Goal: Task Accomplishment & Management: Use online tool/utility

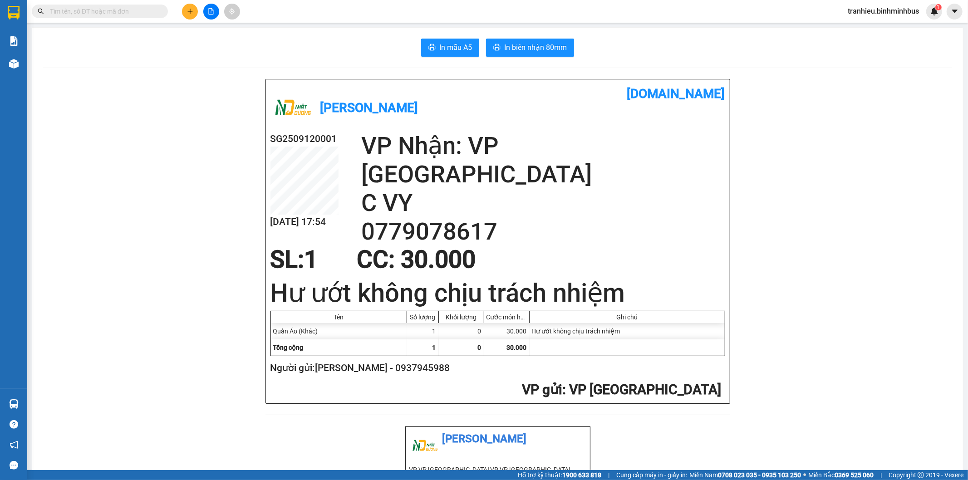
scroll to position [11286, 0]
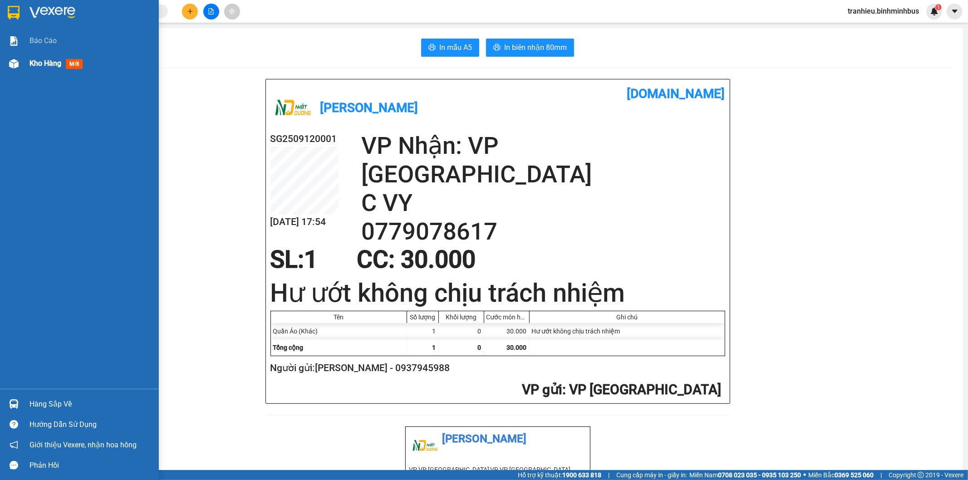
click at [51, 70] on div "Kho hàng mới" at bounding box center [90, 63] width 123 height 23
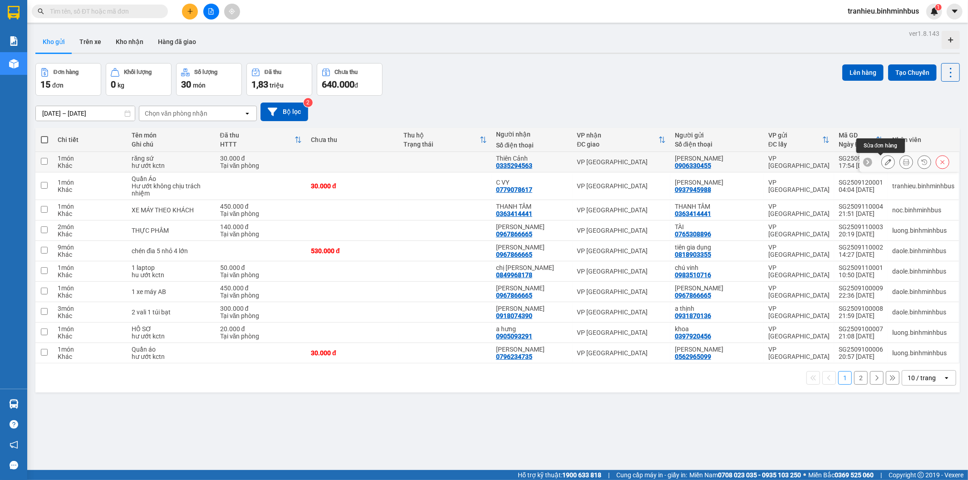
click at [885, 162] on icon at bounding box center [888, 162] width 6 height 6
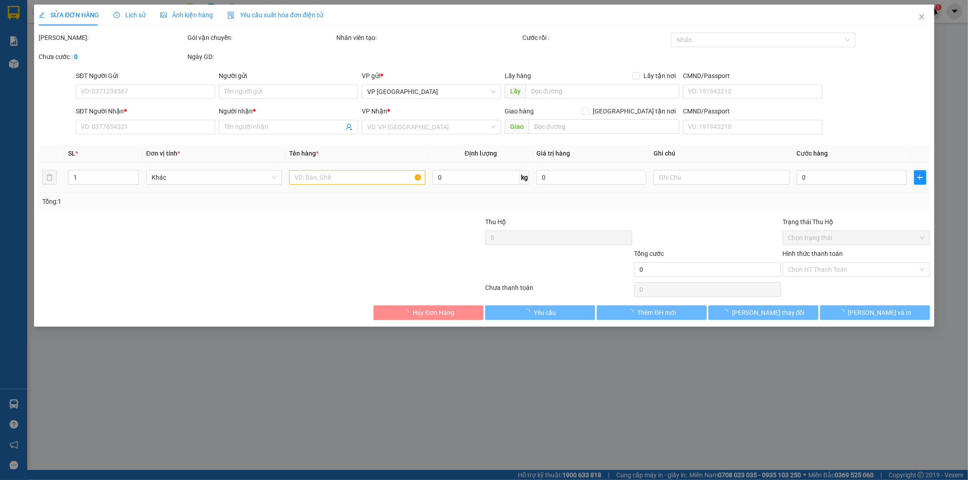
type input "0906330455"
type input "[PERSON_NAME]"
type input "0335294563"
type input "Thiên Cảnh"
type input "30.000"
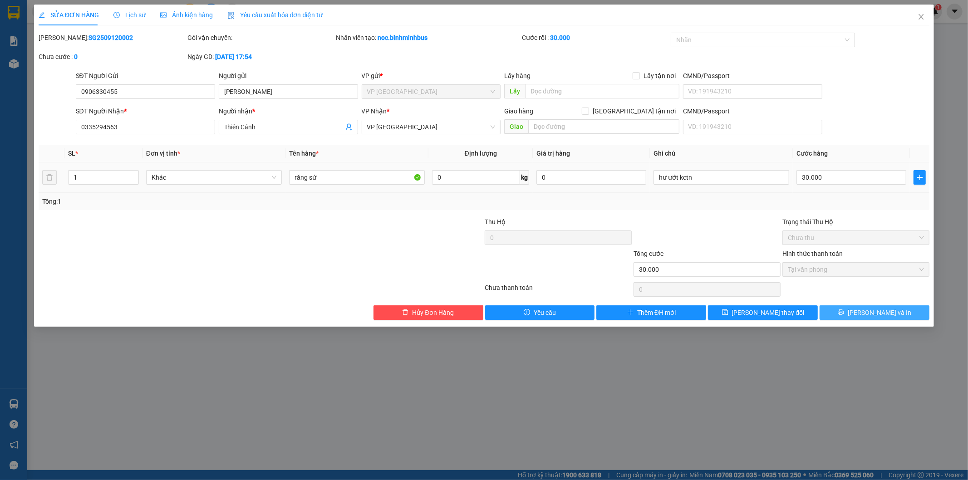
click at [873, 316] on span "[PERSON_NAME] và In" at bounding box center [880, 313] width 64 height 10
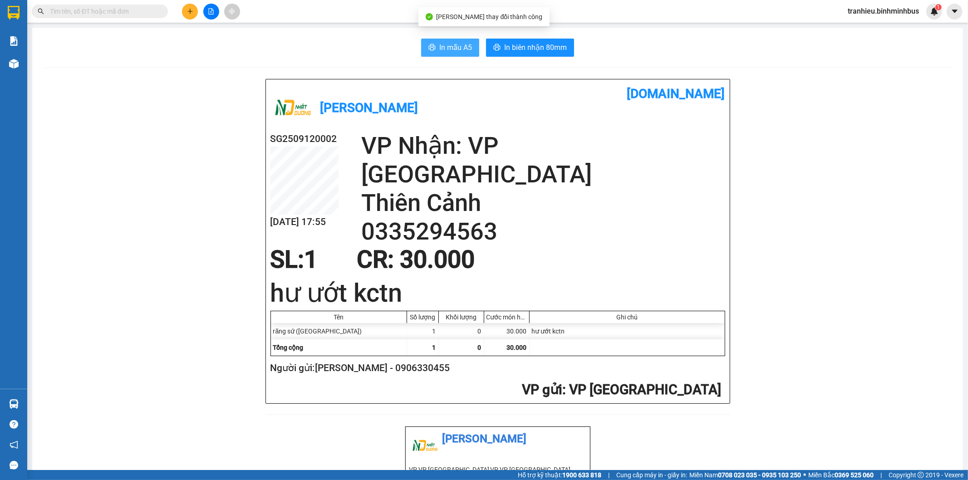
click at [452, 48] on span "In mẫu A5" at bounding box center [455, 47] width 33 height 11
